Goal: Task Accomplishment & Management: Use online tool/utility

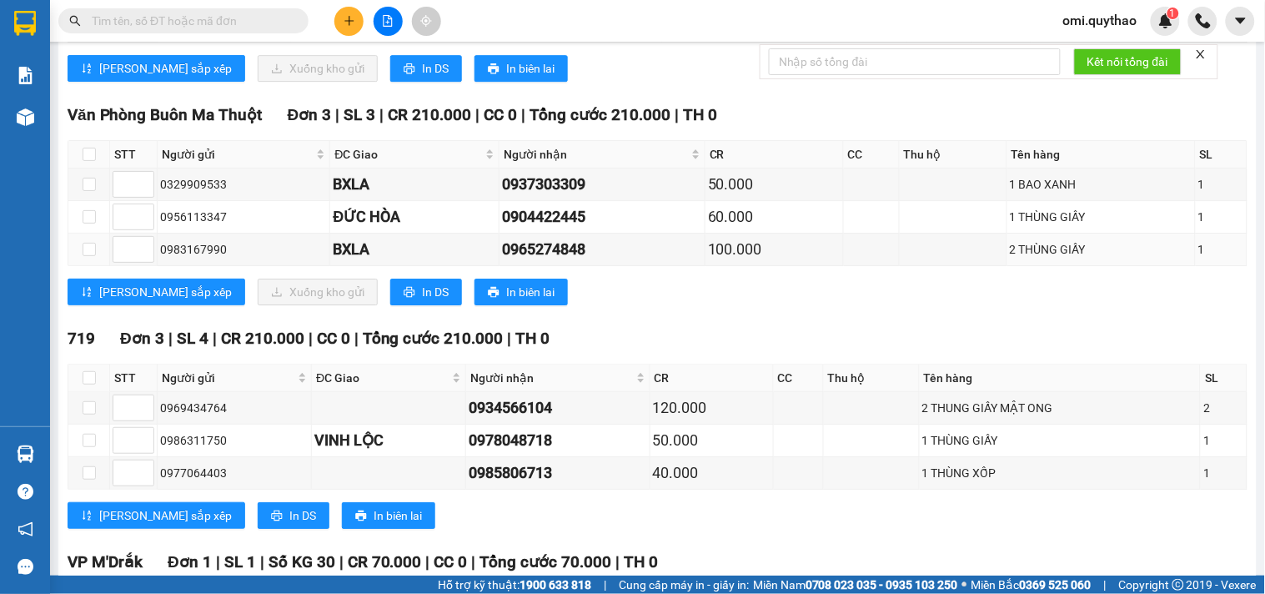
scroll to position [1297, 0]
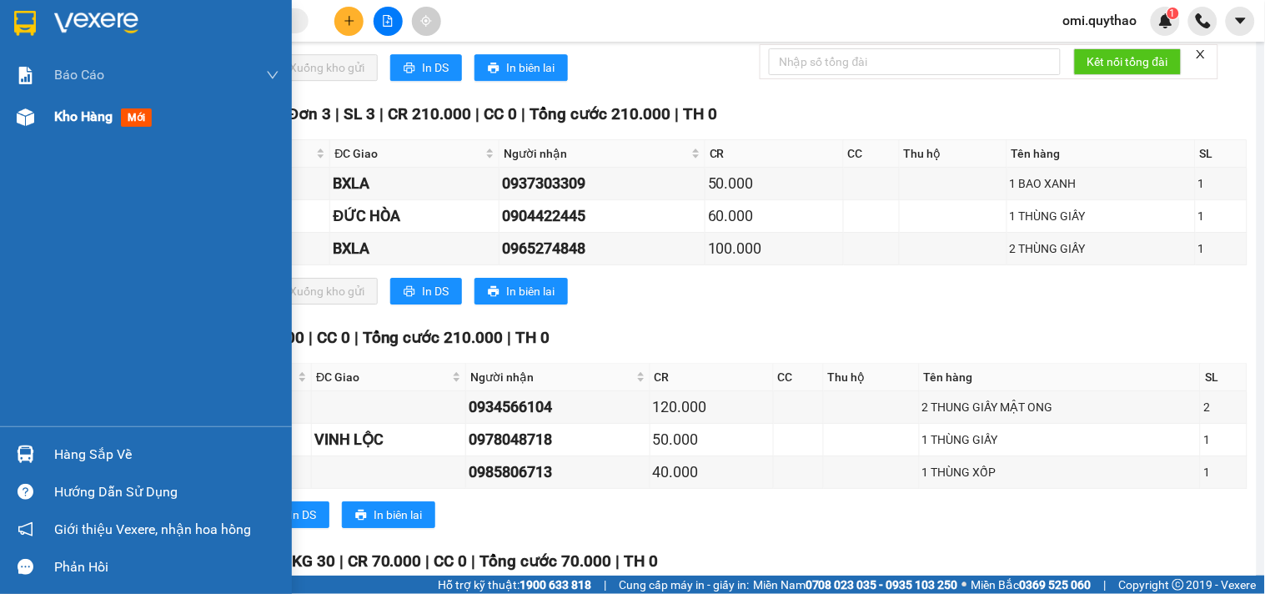
click at [78, 121] on span "Kho hàng" at bounding box center [83, 116] width 58 height 16
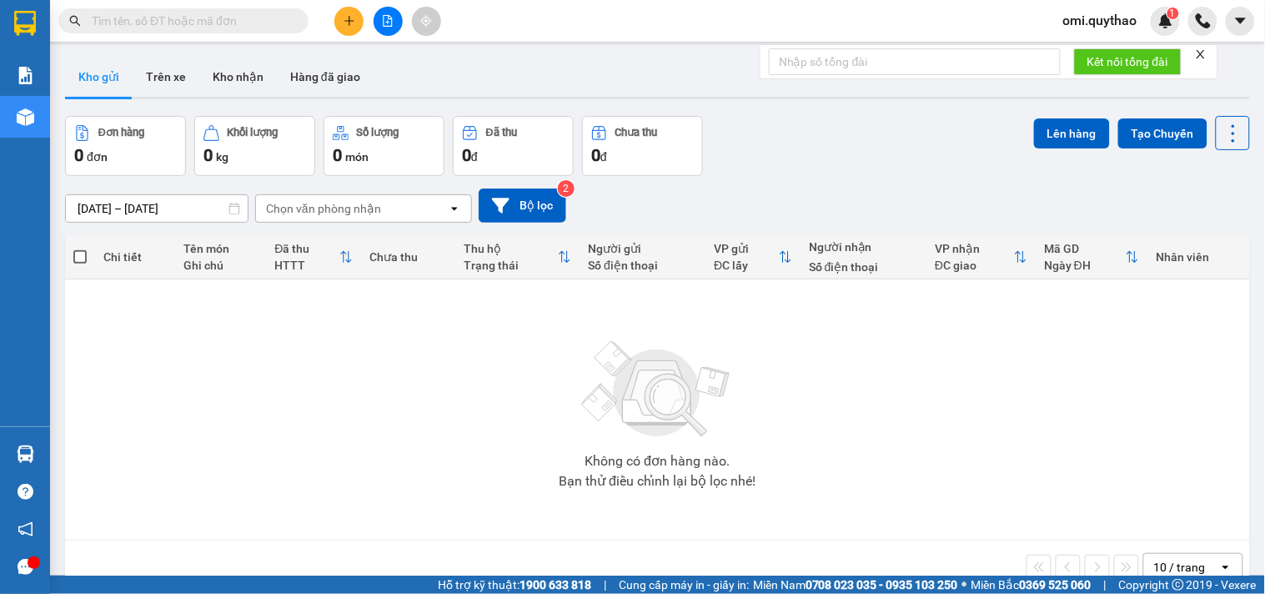
click at [202, 209] on input "[DATE] – [DATE]" at bounding box center [157, 208] width 182 height 27
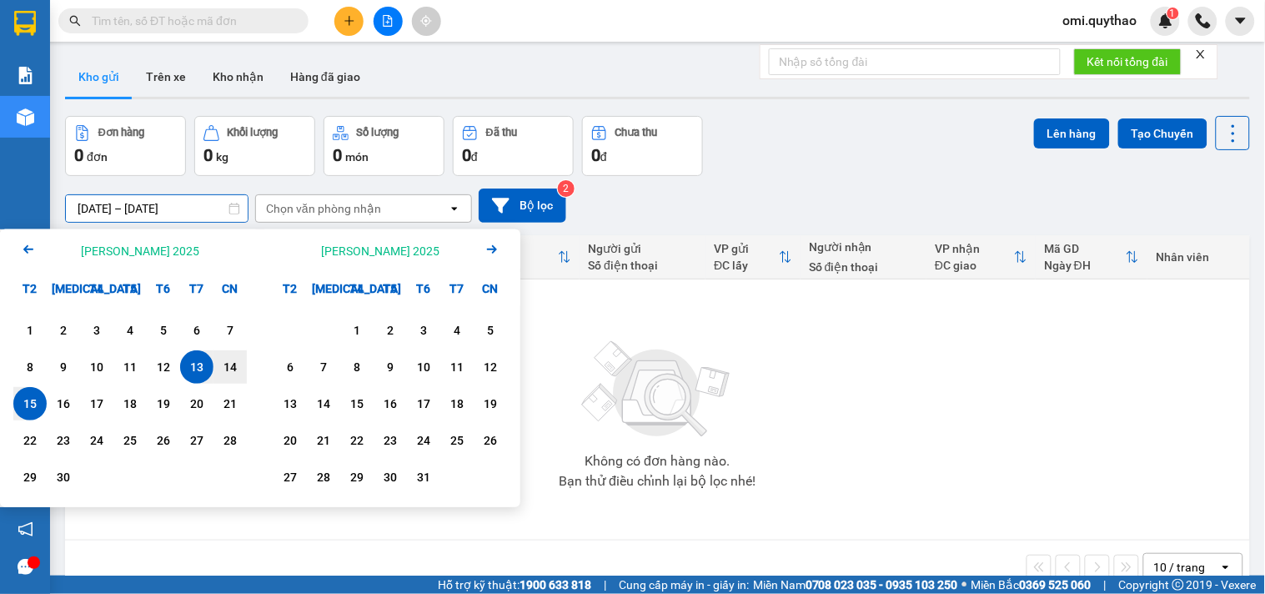
click at [163, 203] on input "13/09/2025 – 15/09/2025" at bounding box center [157, 208] width 182 height 27
click at [226, 365] on div "14" at bounding box center [230, 367] width 23 height 20
type input "14/09/2025 – / /"
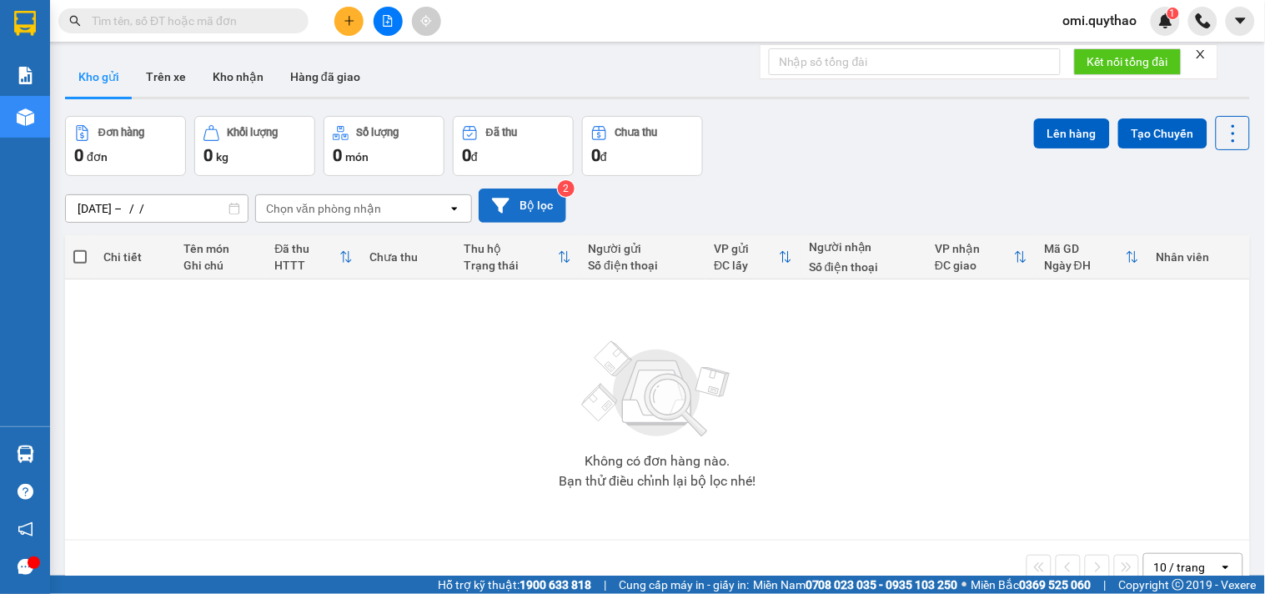
click at [511, 205] on button "Bộ lọc" at bounding box center [523, 205] width 88 height 34
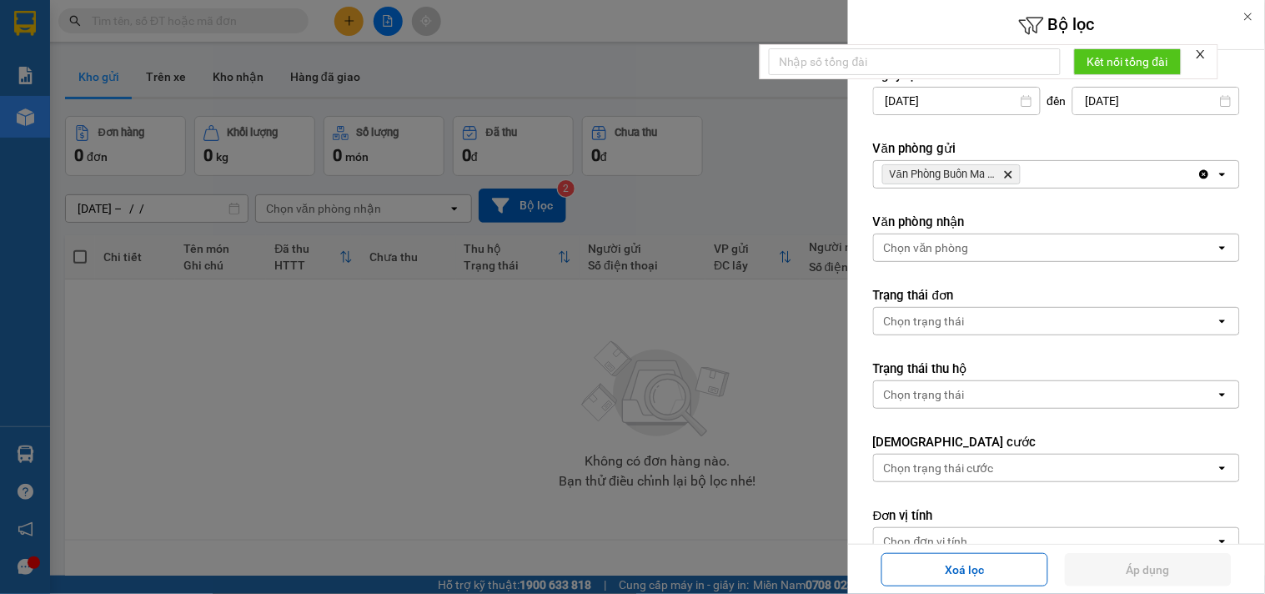
click at [506, 329] on div at bounding box center [632, 297] width 1265 height 594
